Goal: Task Accomplishment & Management: Complete application form

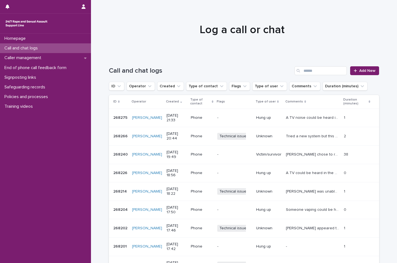
click at [133, 31] on h1 "Log a call or chat" at bounding box center [242, 29] width 270 height 13
click at [361, 76] on div "Call and chat logs Add New" at bounding box center [244, 68] width 270 height 26
click at [362, 71] on span "Add New" at bounding box center [367, 71] width 16 height 4
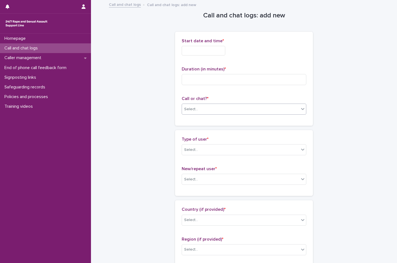
click at [264, 107] on div "Select..." at bounding box center [240, 109] width 117 height 9
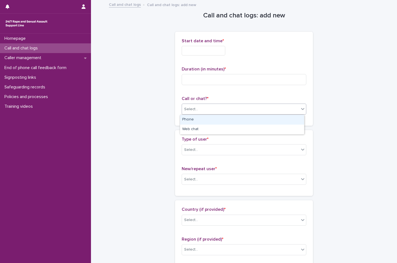
click at [252, 119] on div "Phone" at bounding box center [242, 120] width 124 height 10
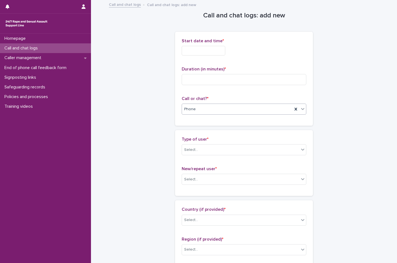
click at [218, 52] on input "text" at bounding box center [204, 51] width 44 height 10
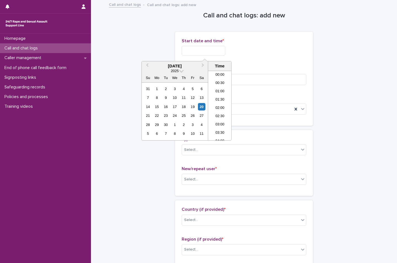
scroll to position [328, 0]
click at [223, 109] on li "22:00" at bounding box center [219, 111] width 23 height 8
click at [223, 52] on input "**********" at bounding box center [204, 51] width 44 height 10
type input "**********"
click at [247, 51] on div "**********" at bounding box center [244, 51] width 125 height 10
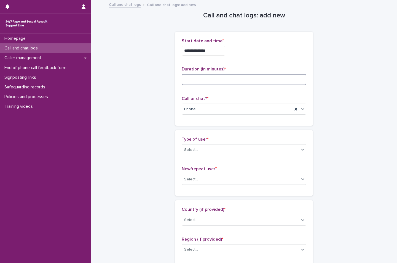
click at [252, 75] on input at bounding box center [244, 79] width 125 height 11
type input "*"
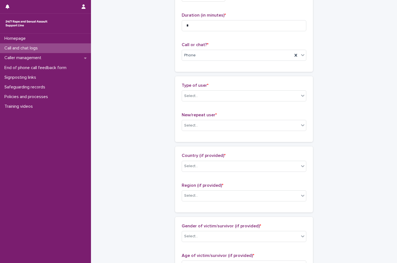
scroll to position [55, 0]
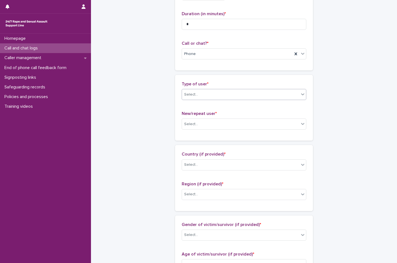
click at [221, 95] on div "Select..." at bounding box center [240, 94] width 117 height 9
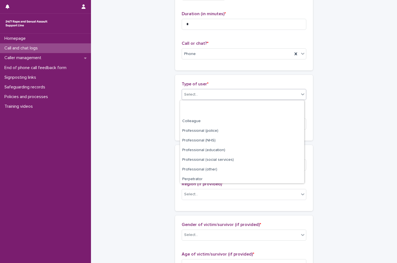
scroll to position [62, 0]
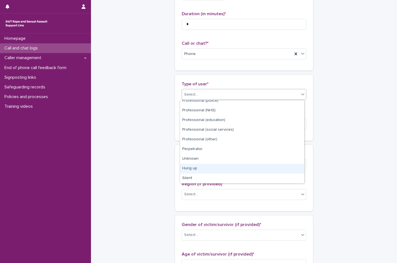
click at [222, 169] on div "Hung up" at bounding box center [242, 169] width 124 height 10
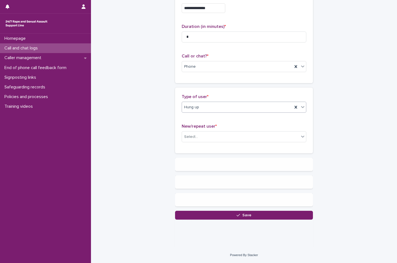
scroll to position [0, 0]
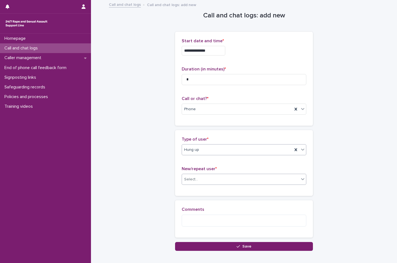
click at [216, 181] on div "Select..." at bounding box center [240, 179] width 117 height 9
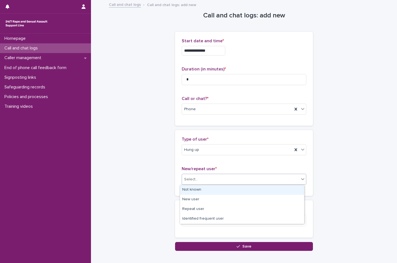
click at [214, 194] on div "Not known" at bounding box center [242, 190] width 124 height 10
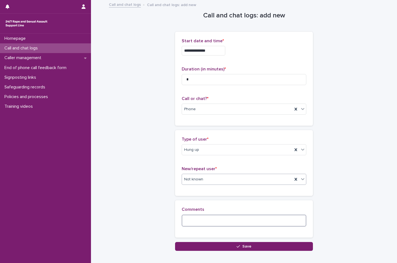
click at [209, 219] on textarea at bounding box center [244, 220] width 125 height 12
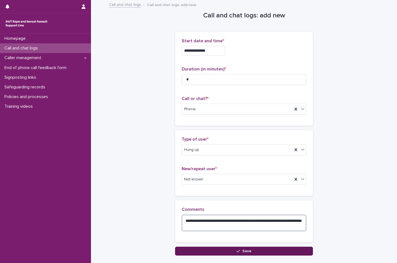
type textarea "**********"
click at [175, 252] on button "Save" at bounding box center [244, 250] width 138 height 9
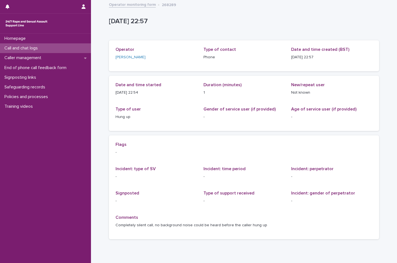
click at [124, 6] on link "Operator monitoring form" at bounding box center [132, 4] width 47 height 6
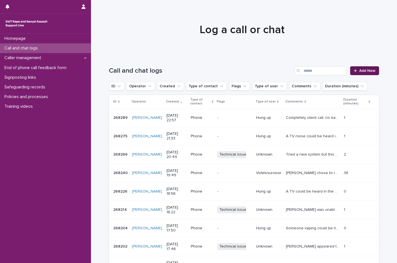
click at [356, 72] on div at bounding box center [357, 71] width 6 height 4
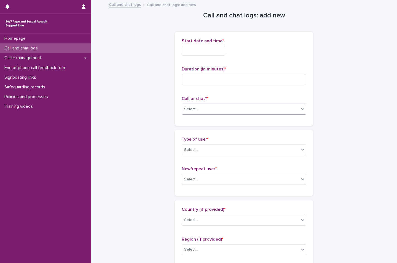
click at [250, 111] on div "Select..." at bounding box center [240, 109] width 117 height 9
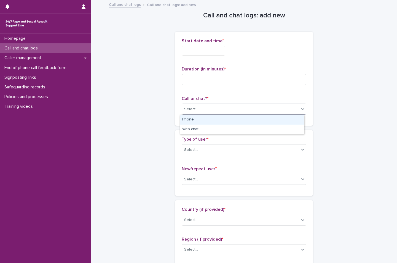
click at [239, 122] on div "Phone" at bounding box center [242, 120] width 124 height 10
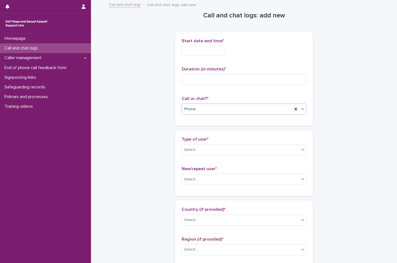
click at [211, 52] on input "text" at bounding box center [204, 51] width 44 height 10
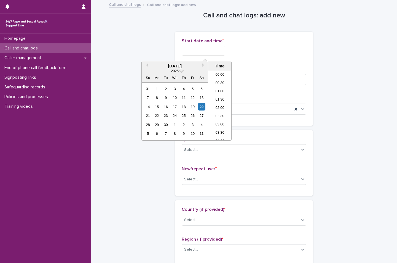
scroll to position [328, 0]
click at [220, 127] on li "23:00" at bounding box center [219, 128] width 23 height 8
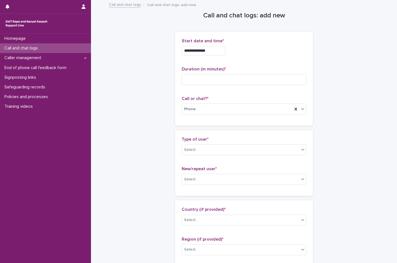
click at [213, 54] on input "**********" at bounding box center [204, 51] width 44 height 10
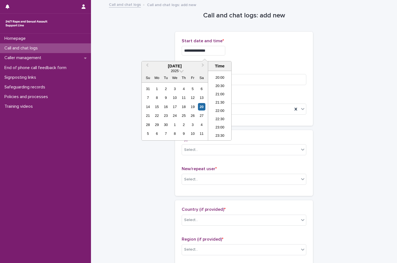
type input "**********"
click at [239, 49] on div "**********" at bounding box center [244, 51] width 125 height 10
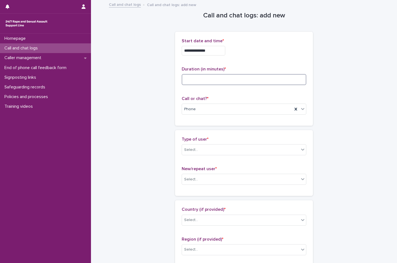
click at [236, 79] on input at bounding box center [244, 79] width 125 height 11
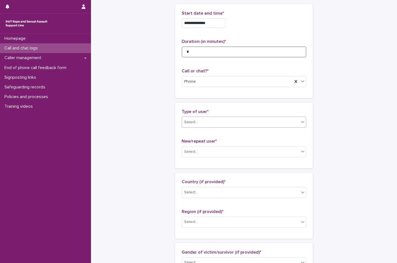
type input "*"
click at [229, 123] on div "Select..." at bounding box center [240, 121] width 117 height 9
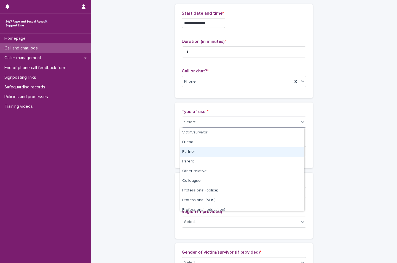
scroll to position [62, 0]
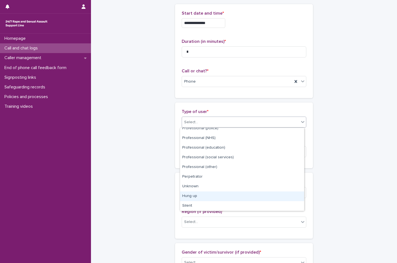
click at [212, 199] on div "Hung up" at bounding box center [242, 196] width 124 height 10
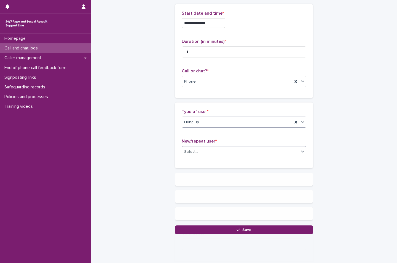
click at [217, 149] on div "Select..." at bounding box center [244, 151] width 125 height 11
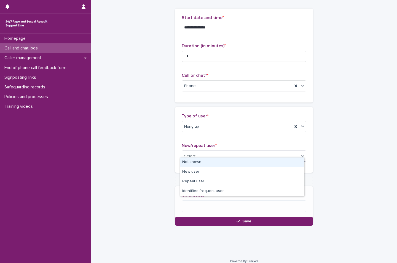
scroll to position [23, 0]
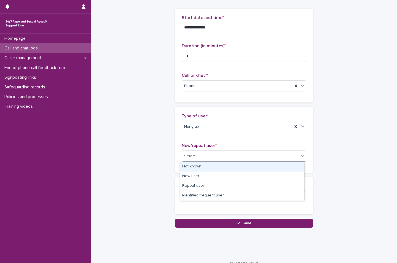
drag, startPoint x: 224, startPoint y: 206, endPoint x: 226, endPoint y: 171, distance: 34.8
click at [226, 171] on div "Not known" at bounding box center [242, 167] width 124 height 10
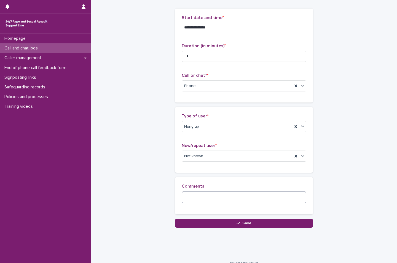
click at [226, 199] on textarea at bounding box center [244, 197] width 125 height 12
click at [210, 229] on div "**********" at bounding box center [244, 109] width 276 height 264
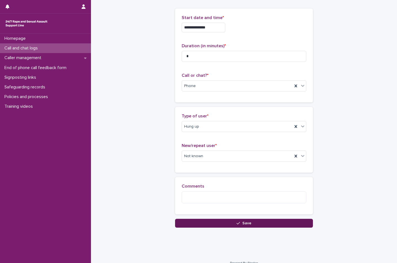
click at [207, 222] on button "Save" at bounding box center [244, 222] width 138 height 9
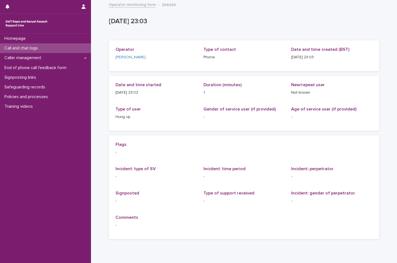
click at [135, 5] on link "Operator monitoring form" at bounding box center [132, 4] width 47 height 6
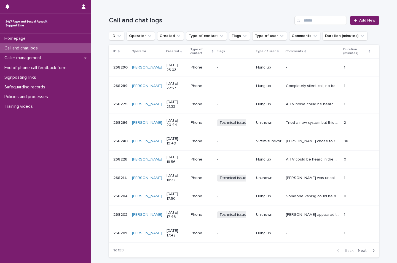
scroll to position [55, 0]
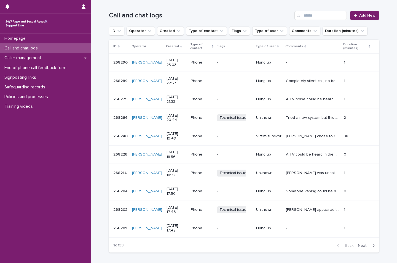
click at [362, 247] on span "Next" at bounding box center [364, 245] width 12 height 4
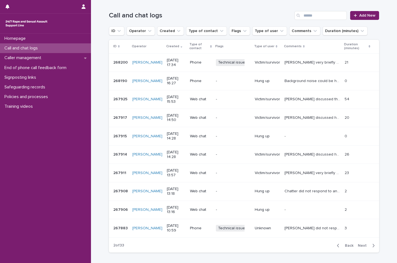
click at [346, 246] on span "Back" at bounding box center [348, 245] width 12 height 4
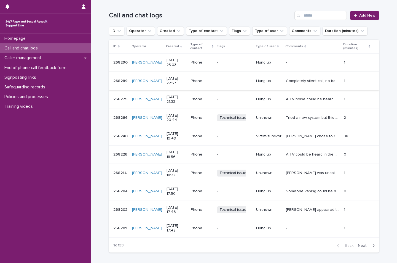
scroll to position [28, 0]
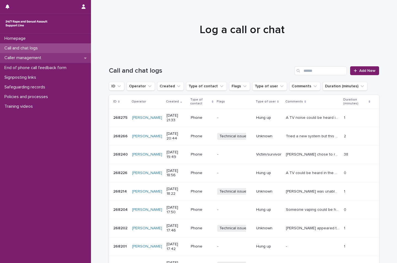
click at [63, 61] on div "Caller management" at bounding box center [45, 58] width 91 height 10
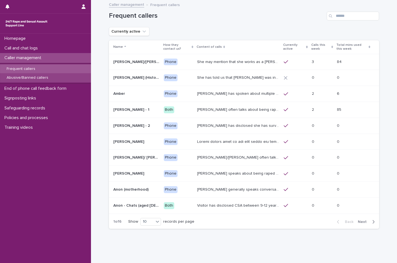
click at [57, 78] on div "Abusive/Banned callers" at bounding box center [45, 77] width 91 height 9
